Goal: Information Seeking & Learning: Check status

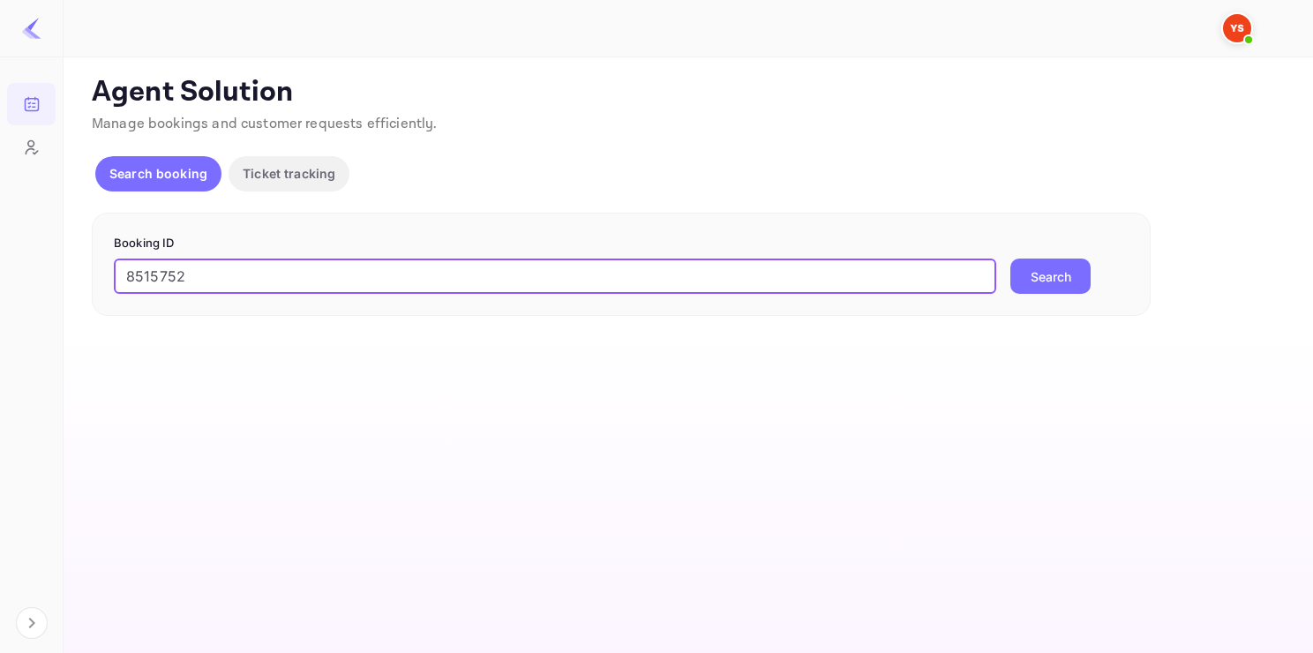
type input "8515752"
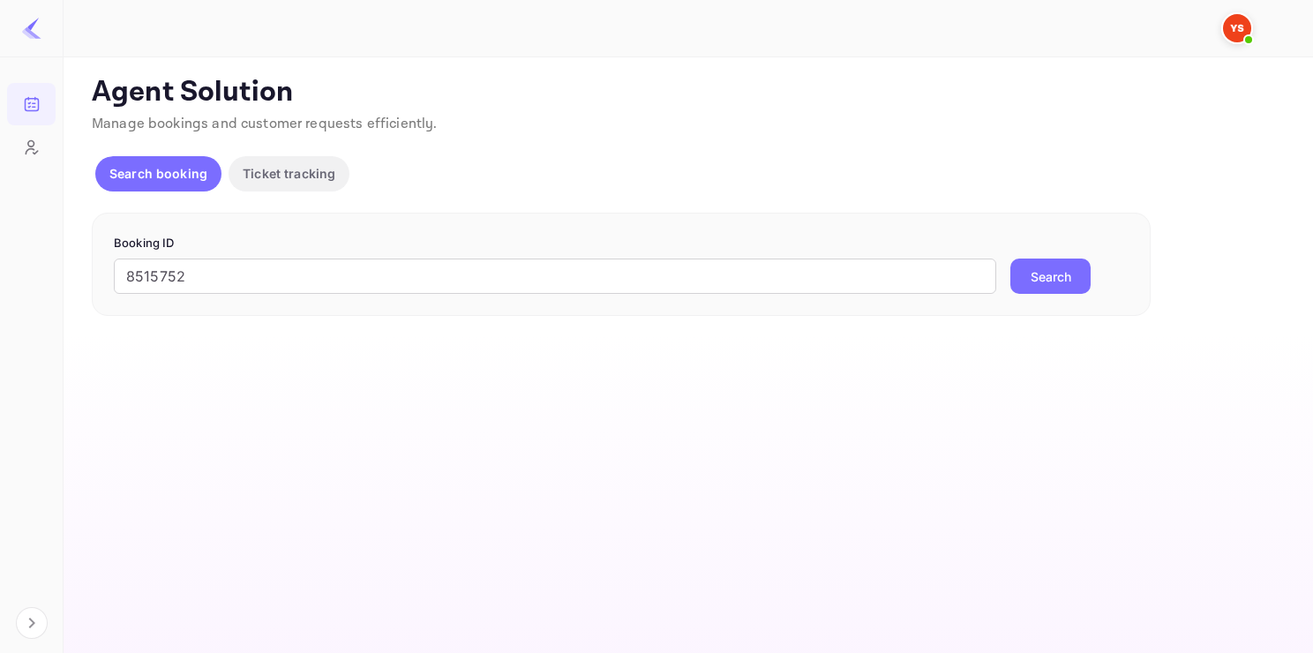
click at [1061, 281] on button "Search" at bounding box center [1050, 276] width 80 height 35
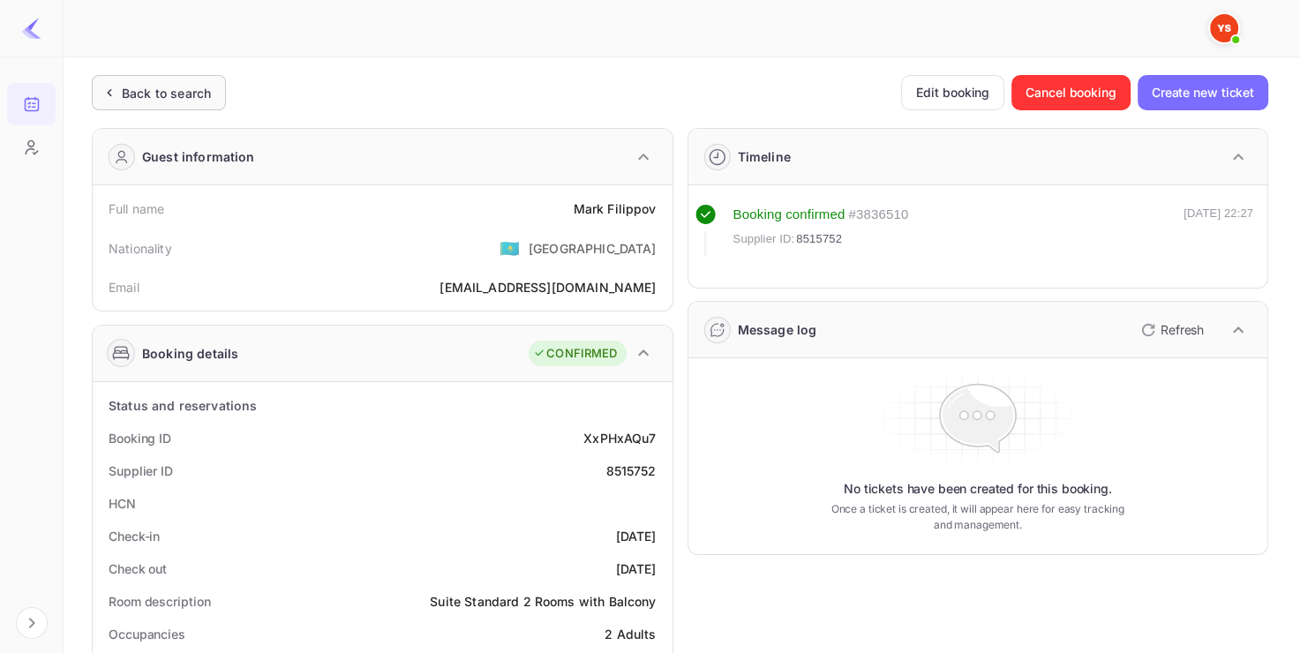
click at [198, 78] on div "Back to search" at bounding box center [159, 92] width 134 height 35
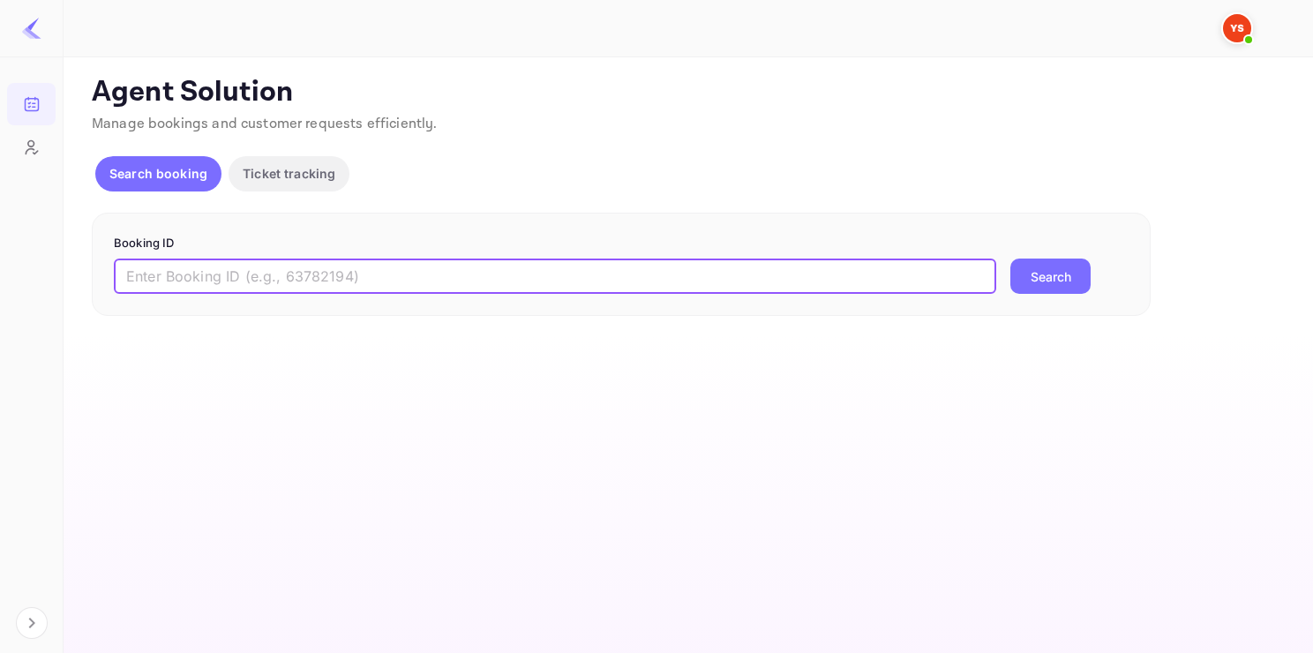
click at [259, 268] on input "text" at bounding box center [555, 276] width 882 height 35
paste input "8384157"
type input "8384157"
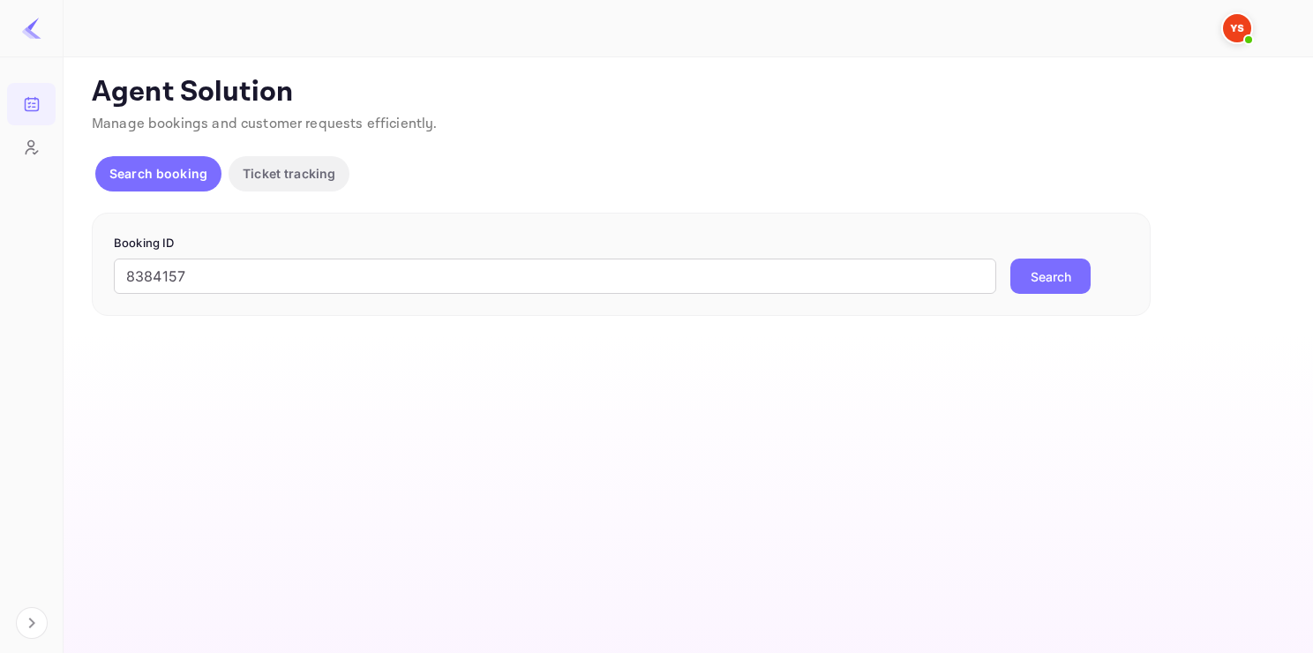
click at [1071, 270] on button "Search" at bounding box center [1050, 276] width 80 height 35
